Goal: Task Accomplishment & Management: Use online tool/utility

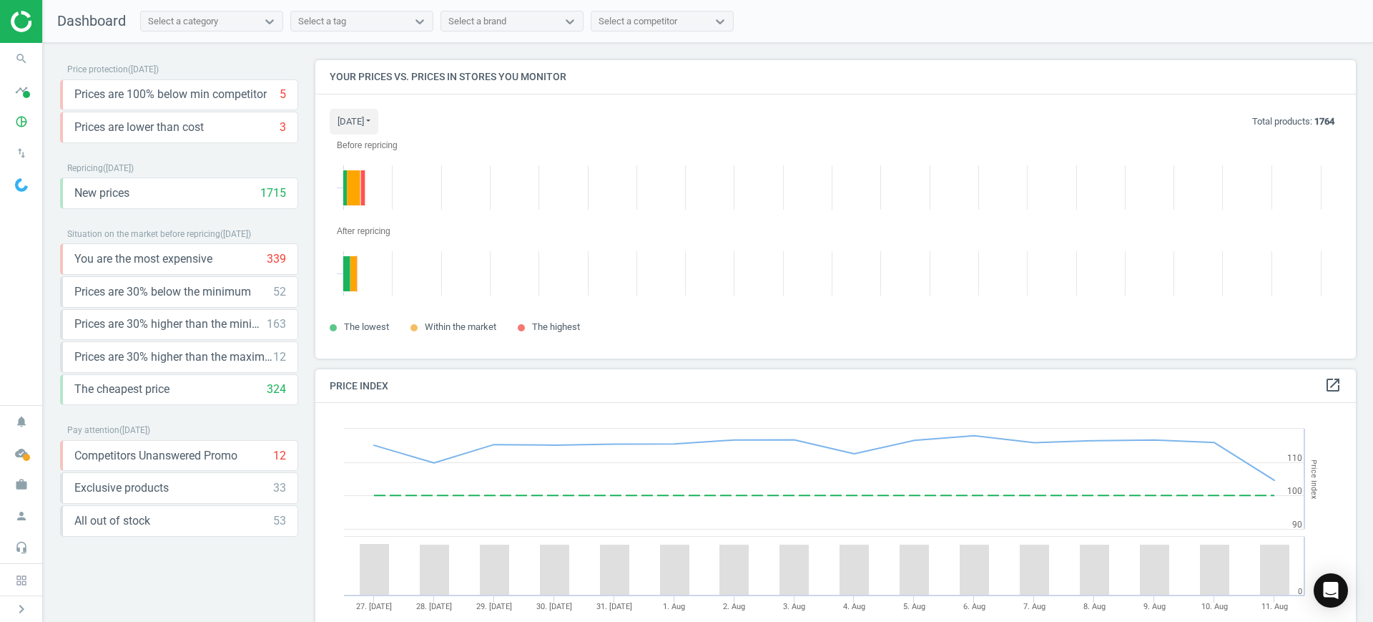
scroll to position [357, 1055]
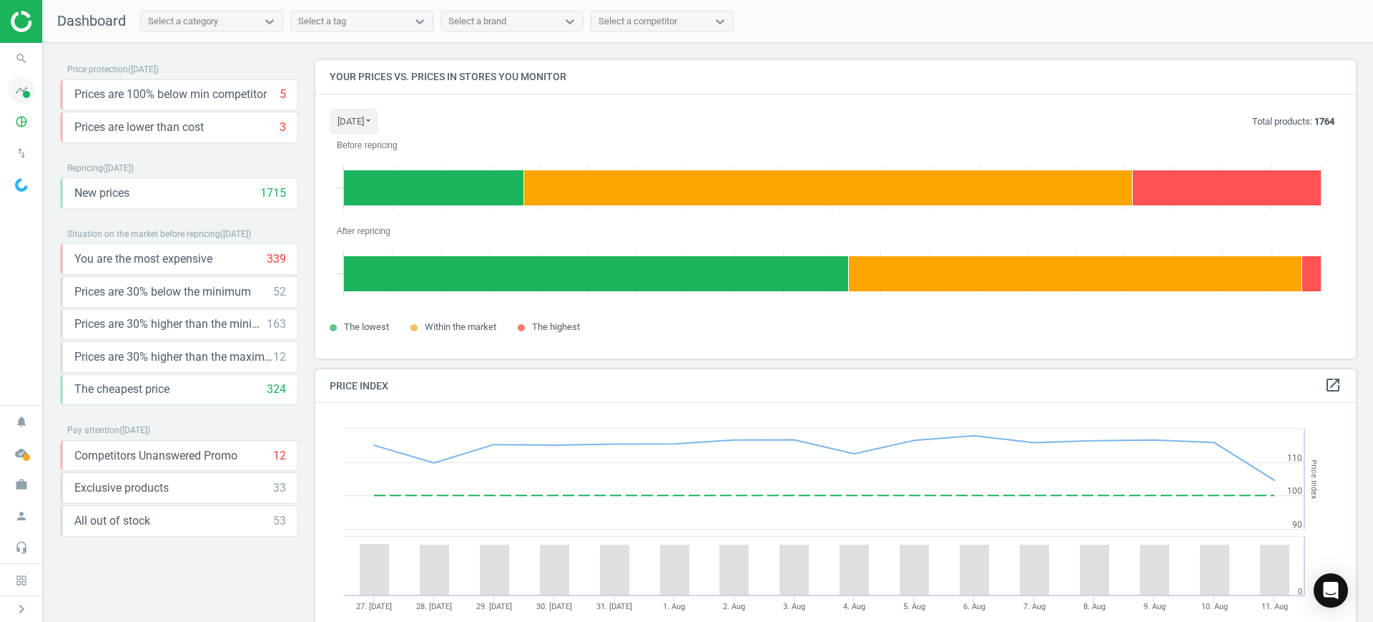
click at [21, 91] on icon "timeline" at bounding box center [21, 90] width 27 height 27
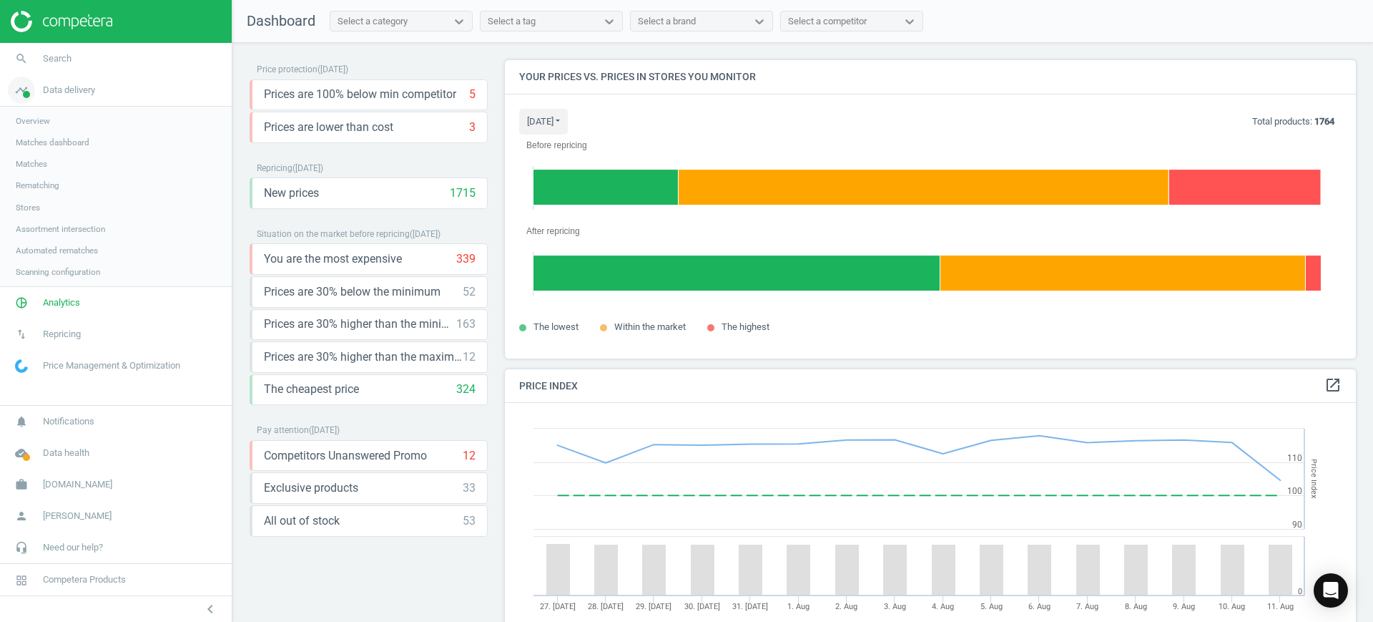
scroll to position [357, 865]
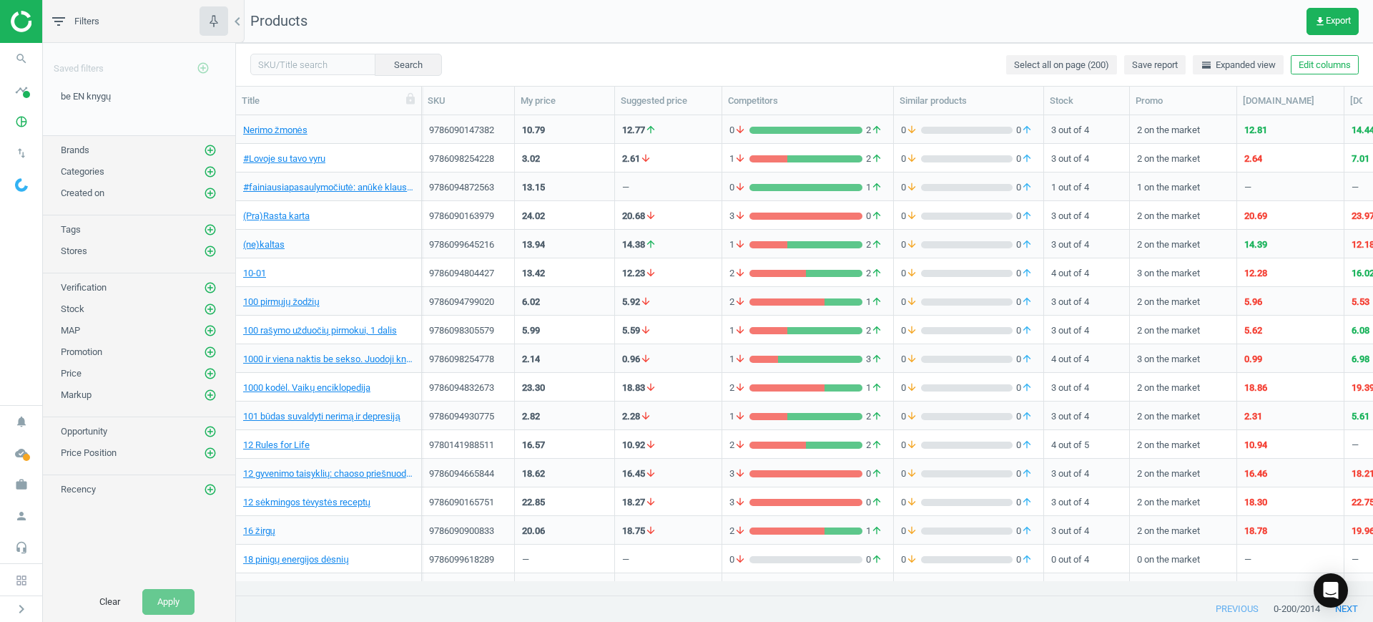
scroll to position [14, 14]
click at [1326, 16] on span "get_app Export" at bounding box center [1333, 21] width 36 height 11
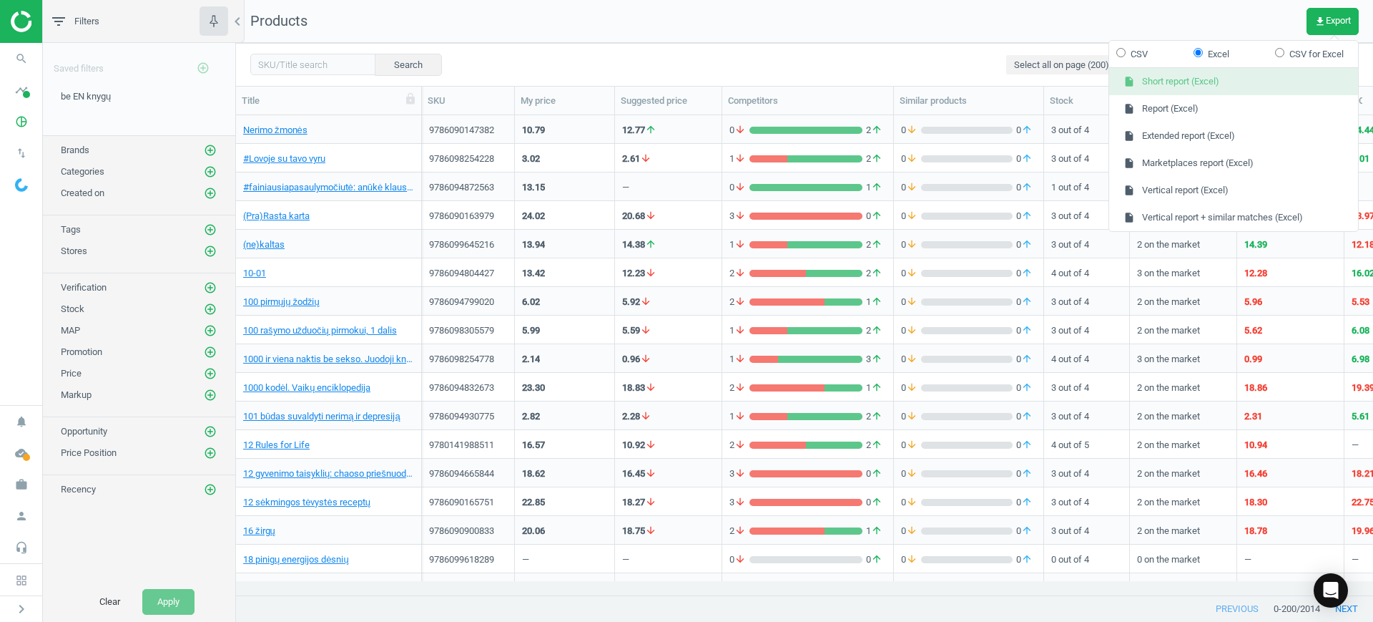
click at [1237, 87] on button "insert_drive_file Short report (Excel)" at bounding box center [1233, 81] width 249 height 27
